Goal: Find specific page/section

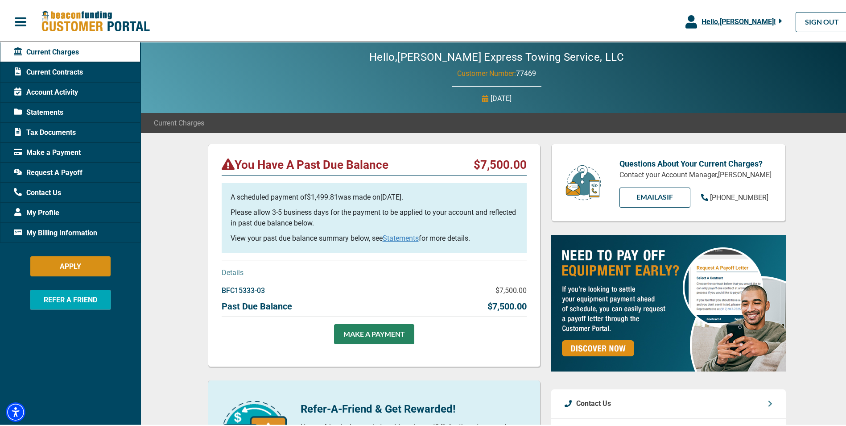
click at [398, 236] on link "Statements" at bounding box center [401, 236] width 36 height 8
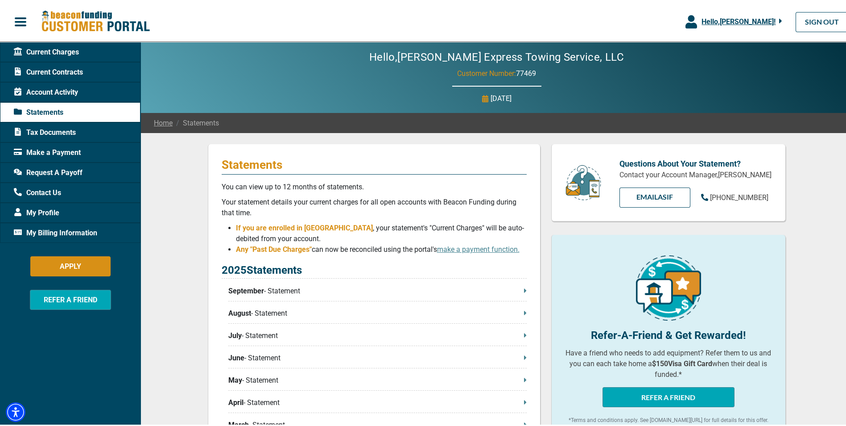
click at [267, 291] on p "September - Statement" at bounding box center [377, 289] width 298 height 11
click at [559, 13] on div "Hello, [PERSON_NAME] ! [PERSON_NAME] Express Towing Service, LLC Manage Profile…" at bounding box center [426, 20] width 853 height 33
drag, startPoint x: 824, startPoint y: 19, endPoint x: 784, endPoint y: 2, distance: 43.4
click at [824, 19] on link "SIGN OUT" at bounding box center [822, 20] width 53 height 20
